Goal: Task Accomplishment & Management: Manage account settings

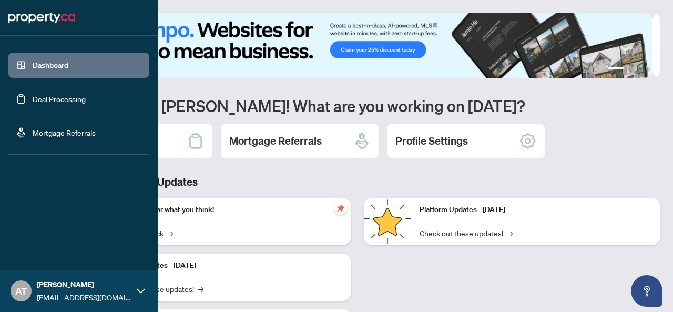
click at [33, 98] on link "Deal Processing" at bounding box center [59, 98] width 53 height 9
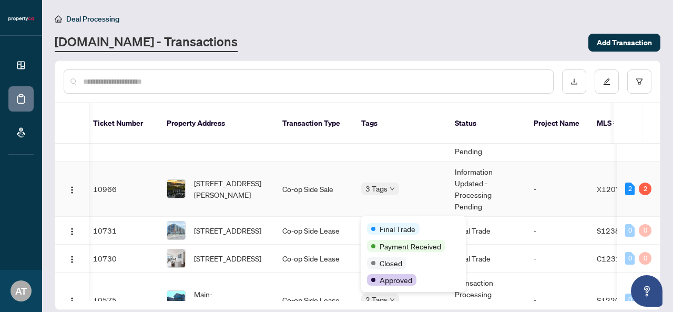
scroll to position [176, 4]
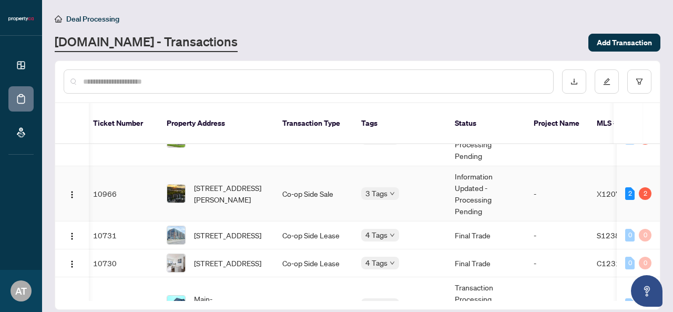
click at [555, 183] on td "-" at bounding box center [557, 193] width 63 height 55
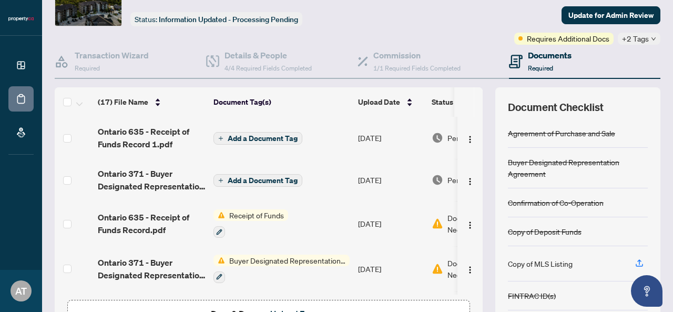
scroll to position [57, 0]
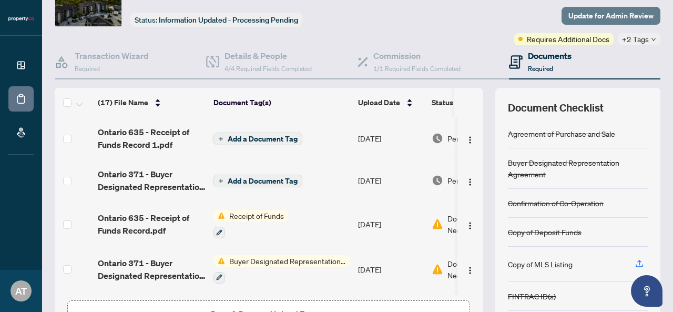
click at [584, 18] on span "Update for Admin Review" at bounding box center [611, 15] width 85 height 17
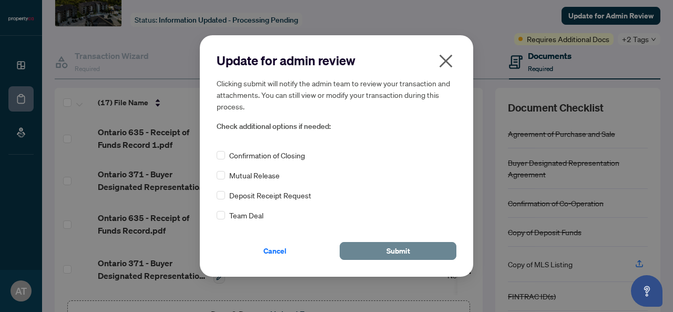
click at [418, 251] on button "Submit" at bounding box center [398, 251] width 117 height 18
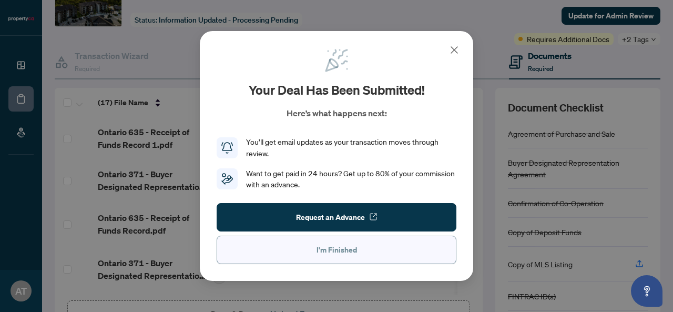
click at [341, 248] on span "I'm Finished" at bounding box center [337, 249] width 41 height 17
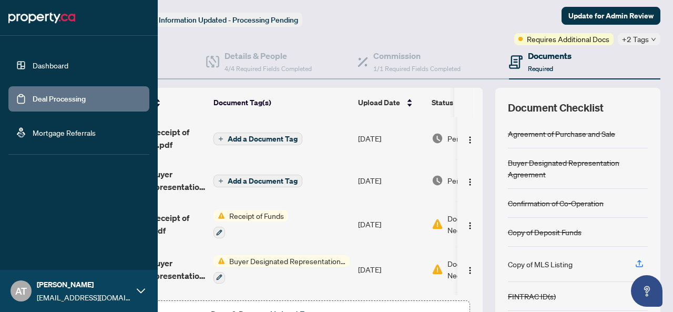
click at [33, 96] on link "Deal Processing" at bounding box center [59, 98] width 53 height 9
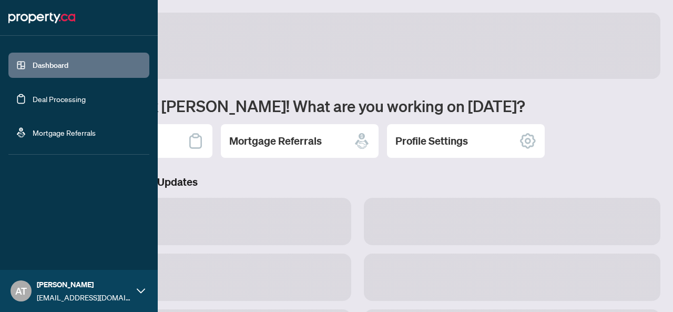
click at [43, 96] on link "Deal Processing" at bounding box center [59, 98] width 53 height 9
